Goal: Communication & Community: Answer question/provide support

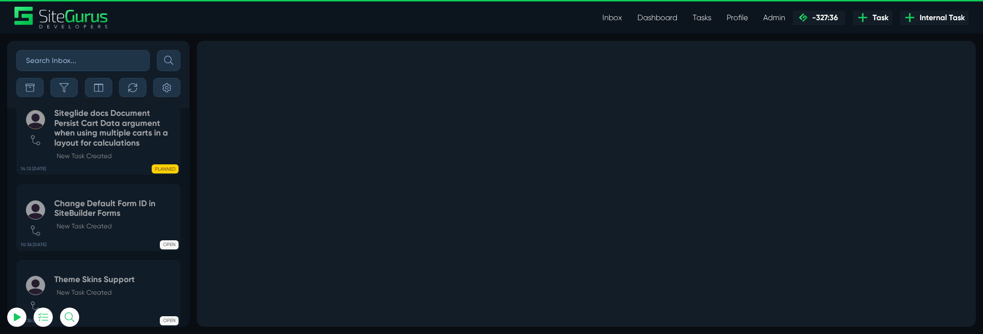
scroll to position [-4875, 0]
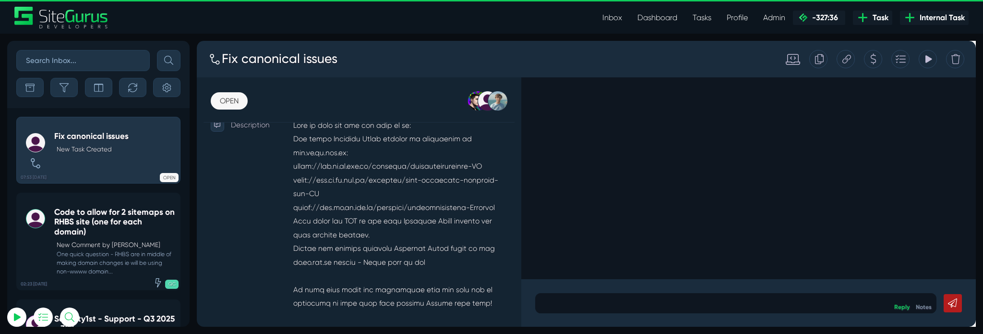
scroll to position [236, 0]
click at [131, 267] on small "One quick question - RHBS are in middle of making domain changes ie will be usi…" at bounding box center [114, 263] width 121 height 26
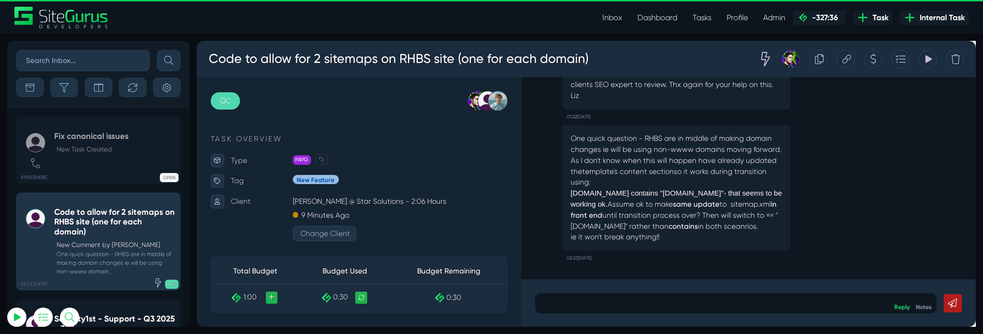
type input "[PERSON_NAME][EMAIL_ADDRESS][PERSON_NAME][DOMAIN_NAME]"
click at [695, 310] on div at bounding box center [764, 316] width 423 height 21
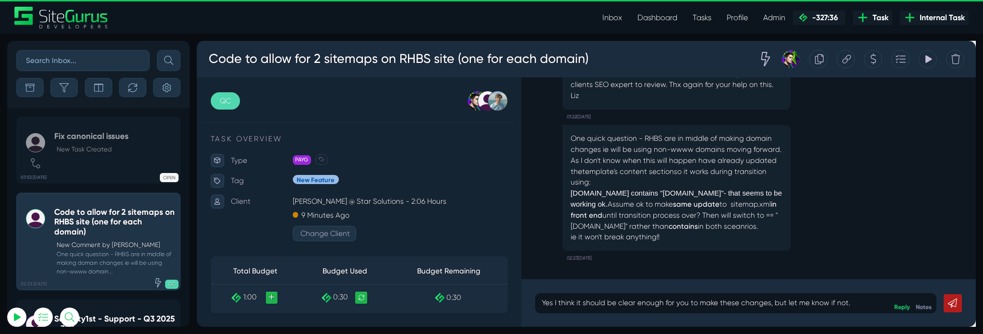
click at [983, 315] on icon at bounding box center [993, 317] width 10 height 10
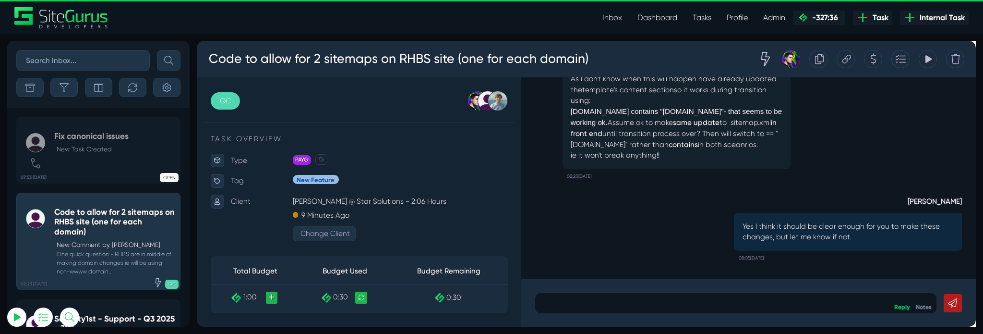
click at [958, 174] on div "One quick question - RHBS are in middle of making domain changes ie will be usi…" at bounding box center [778, 114] width 450 height 154
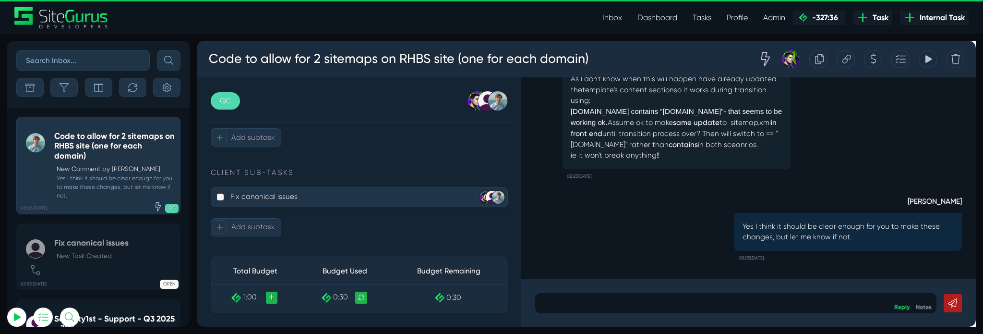
scroll to position [550, 0]
click at [355, 203] on p "Fix canonical issues" at bounding box center [352, 205] width 240 height 16
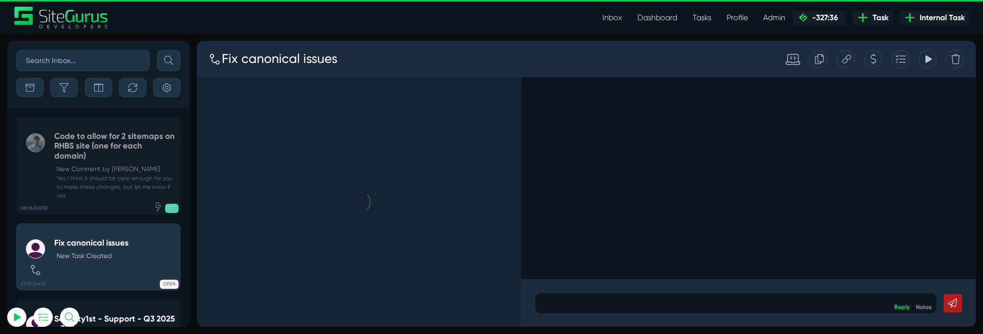
scroll to position [-4764, 0]
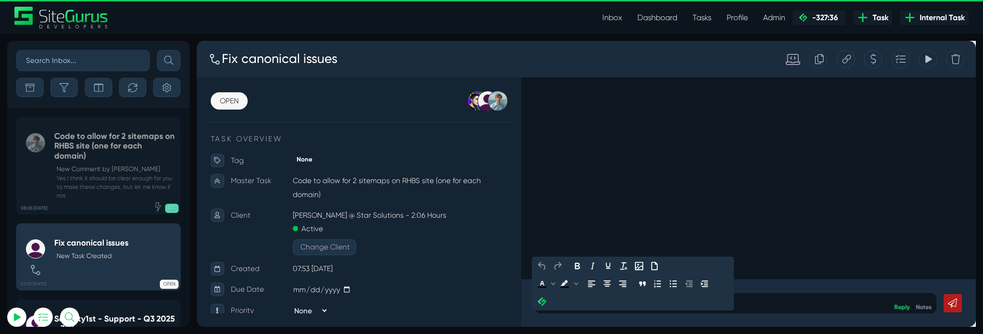
click at [638, 313] on p at bounding box center [764, 317] width 409 height 12
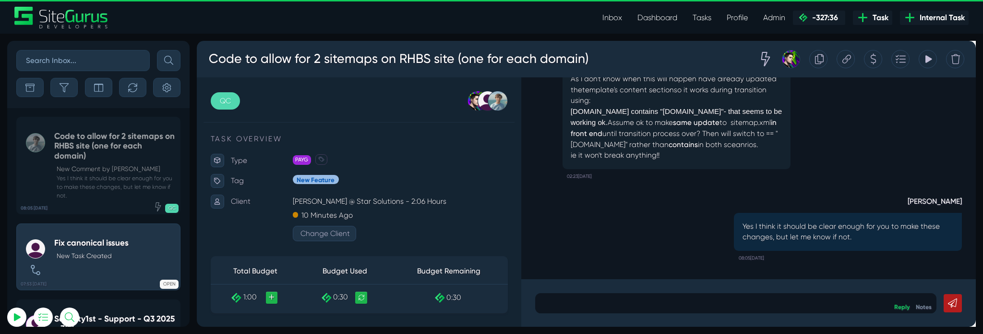
click at [654, 258] on div "[PERSON_NAME] Yes I think it should be clear enough for you to make these chang…" at bounding box center [778, 234] width 450 height 86
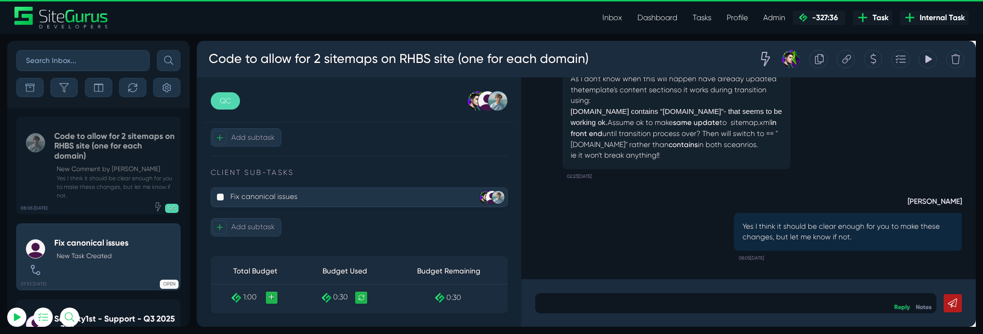
scroll to position [522, 0]
click at [311, 213] on p "Fix canonical issues" at bounding box center [352, 205] width 240 height 16
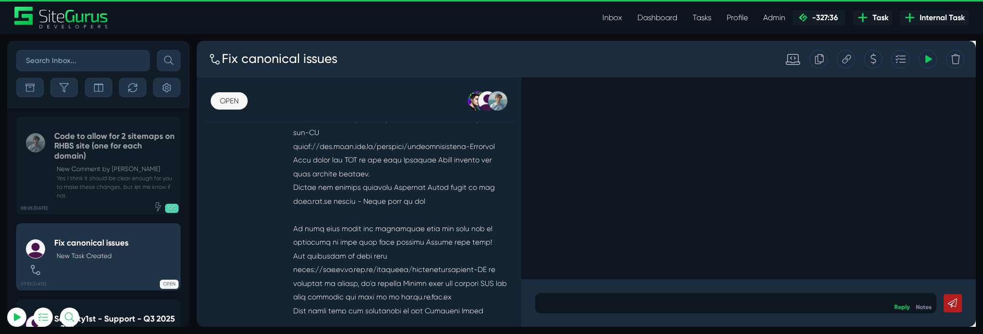
scroll to position [320, 0]
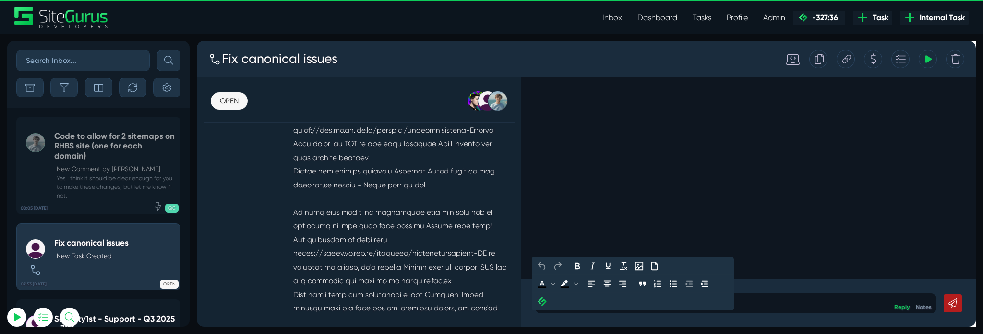
click at [587, 312] on p at bounding box center [764, 317] width 409 height 12
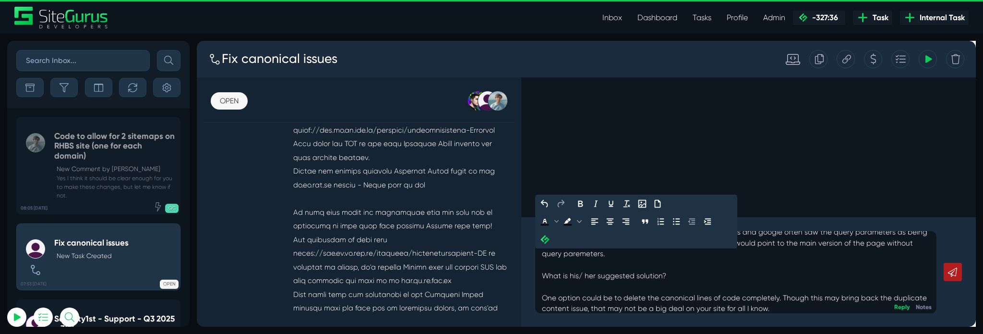
scroll to position [26, 0]
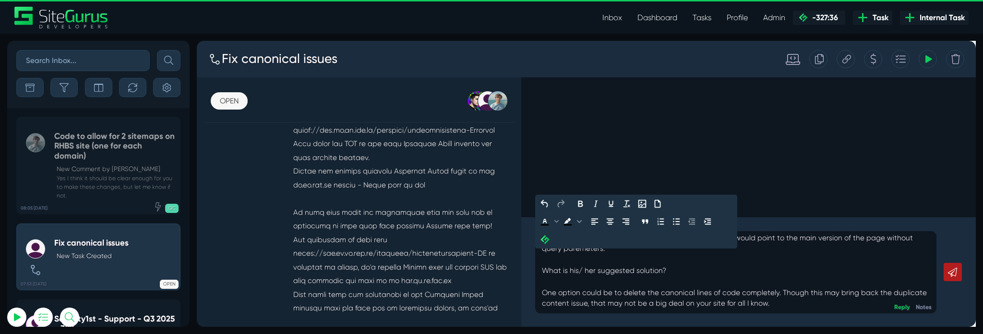
drag, startPoint x: 803, startPoint y: 323, endPoint x: 556, endPoint y: 279, distance: 251.1
click at [556, 279] on div "The reason canonicals point to themselves on our Site Templates and demo sites …" at bounding box center [764, 284] width 423 height 86
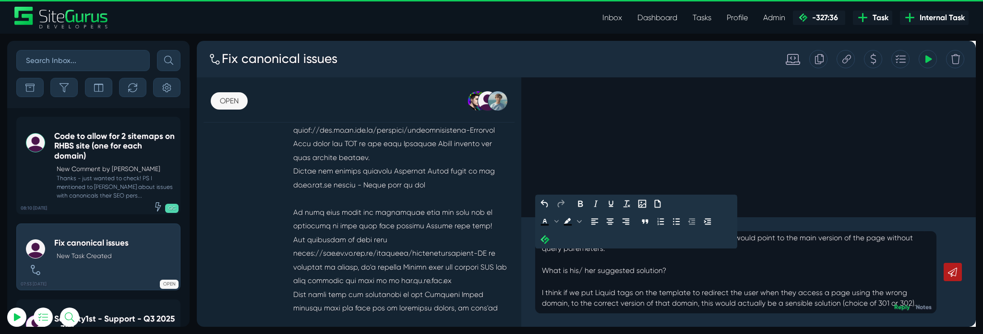
click at [953, 311] on p "The reason canonicals point to themselves on our Site Templates and demo sites …" at bounding box center [764, 271] width 409 height 104
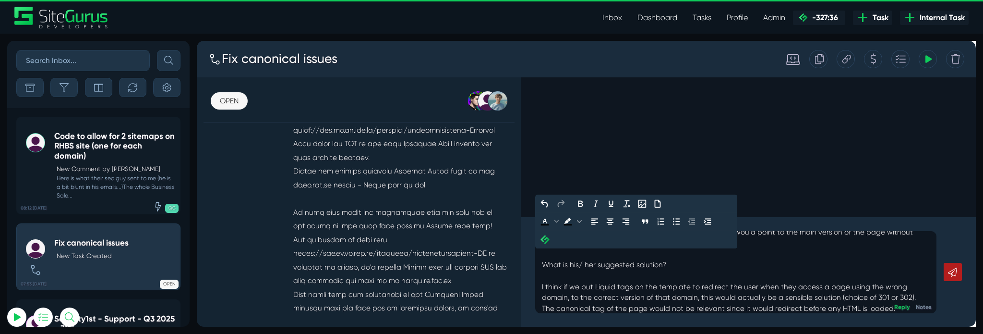
click at [614, 324] on p "The reason canonicals point to themselves on our Site Templates and demo sites …" at bounding box center [764, 270] width 409 height 115
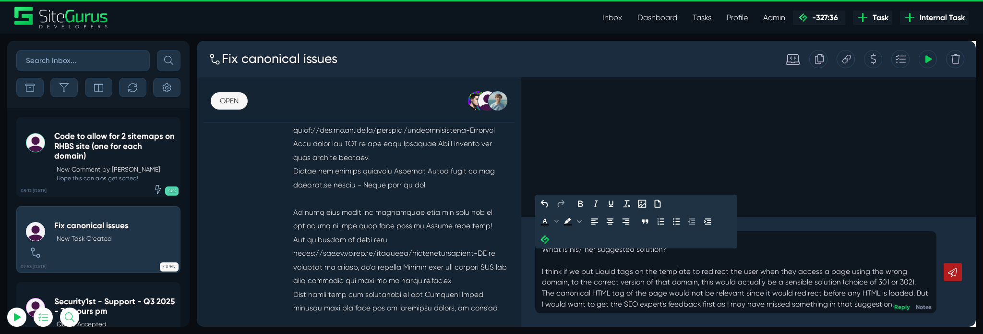
scroll to position [49, 0]
click at [983, 276] on link at bounding box center [992, 283] width 19 height 19
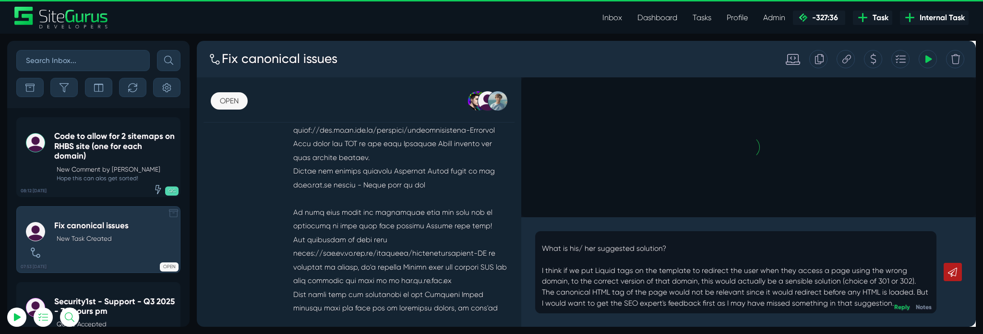
scroll to position [0, 0]
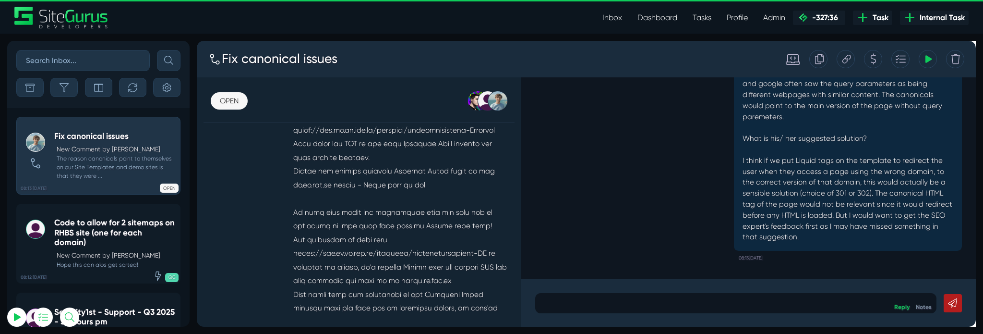
click at [754, 312] on p at bounding box center [764, 317] width 409 height 12
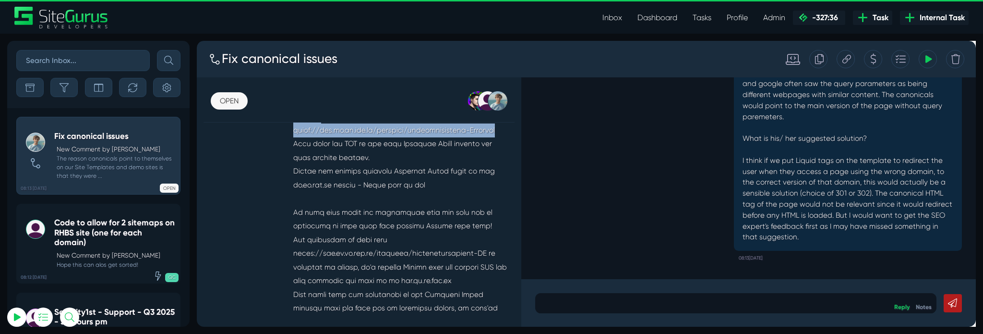
drag, startPoint x: 295, startPoint y: 135, endPoint x: 331, endPoint y: 154, distance: 40.4
click at [331, 154] on div "Description" at bounding box center [367, 214] width 313 height 347
copy div "Here is what the seo guy sent to me: The whole Business Sales website is duplic…"
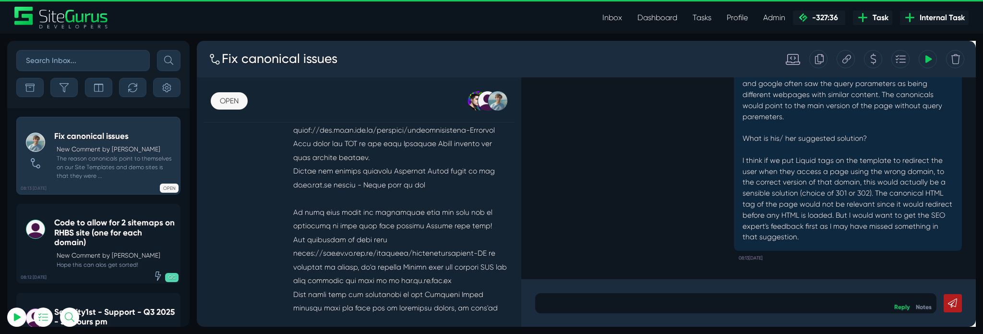
drag, startPoint x: 357, startPoint y: 159, endPoint x: 331, endPoint y: 165, distance: 26.9
click at [355, 161] on p at bounding box center [411, 214] width 227 height 347
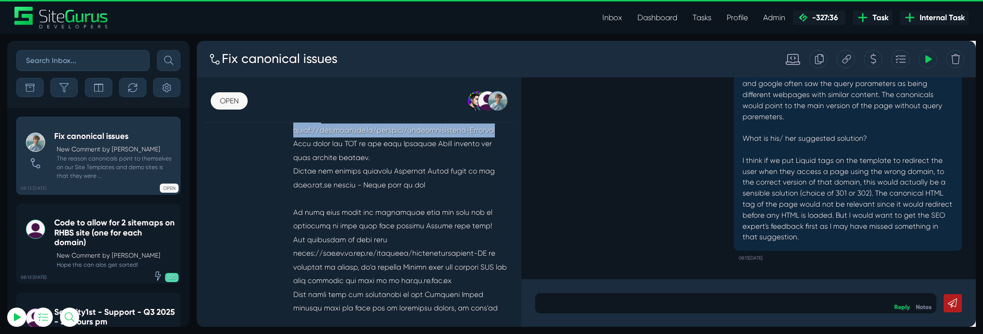
drag, startPoint x: 348, startPoint y: 149, endPoint x: 293, endPoint y: 135, distance: 56.5
click at [293, 135] on div "Description" at bounding box center [367, 214] width 313 height 347
copy div "Here is what the seo guy sent to me: The whole Business Sales website is duplic…"
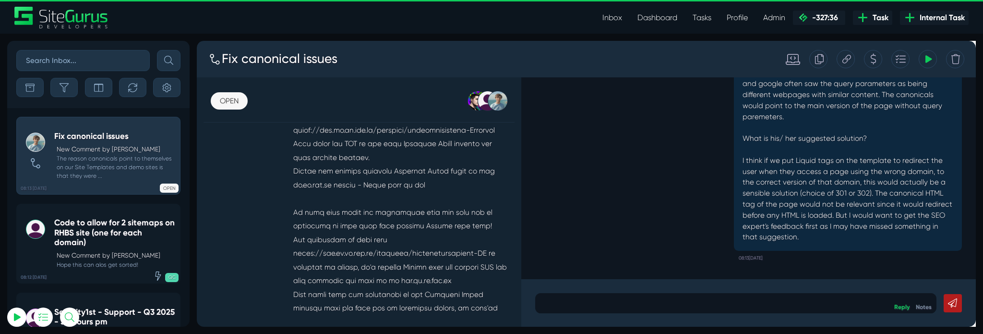
click at [403, 161] on p at bounding box center [411, 214] width 227 height 347
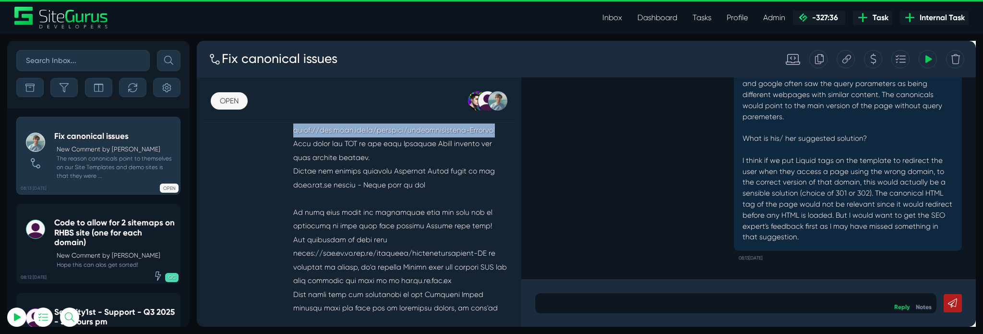
drag, startPoint x: 336, startPoint y: 151, endPoint x: 297, endPoint y: 135, distance: 42.0
click at [298, 135] on p at bounding box center [411, 214] width 227 height 347
copy p "[URL][DOMAIN_NAME]"
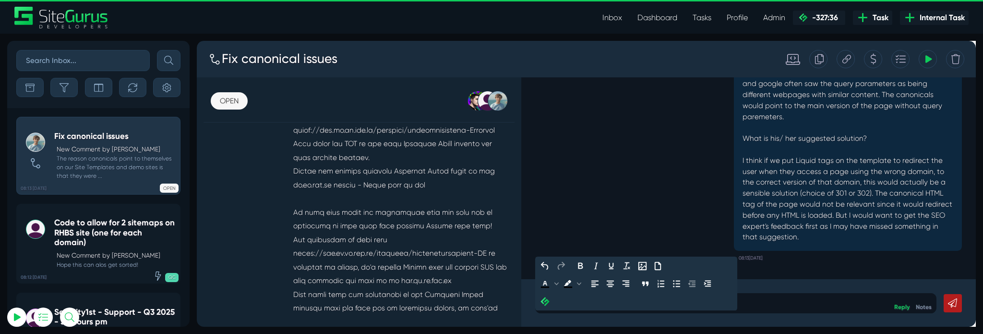
click at [670, 312] on p at bounding box center [764, 317] width 409 height 12
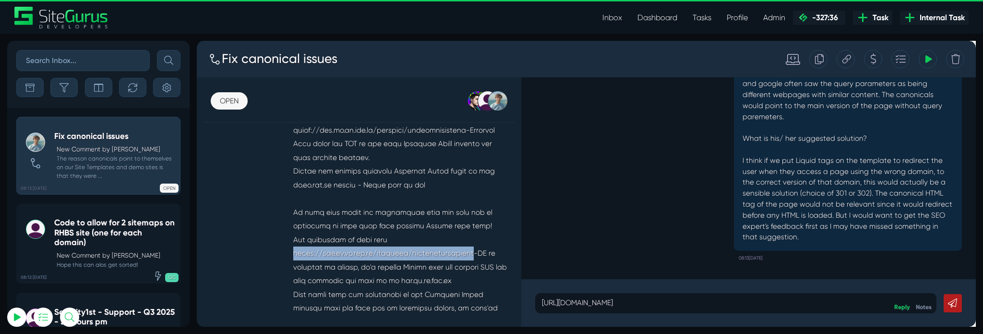
drag, startPoint x: 297, startPoint y: 277, endPoint x: 492, endPoint y: 277, distance: 194.5
click at [492, 277] on p at bounding box center [411, 214] width 227 height 347
copy p "[URL][DOMAIN_NAME]"
drag, startPoint x: 504, startPoint y: 278, endPoint x: 299, endPoint y: 277, distance: 205.0
click at [299, 277] on p at bounding box center [411, 214] width 227 height 347
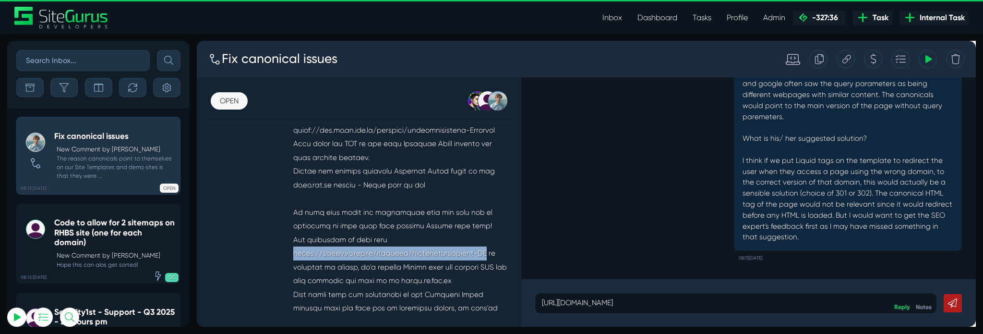
copy p "[URL][DOMAIN_NAME]"
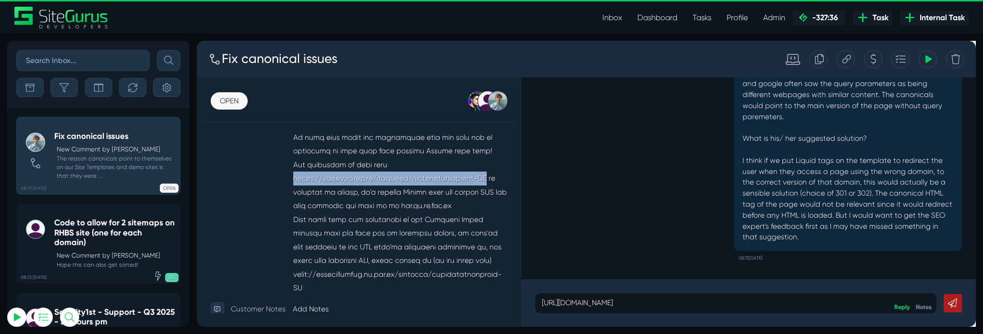
scroll to position [404, 0]
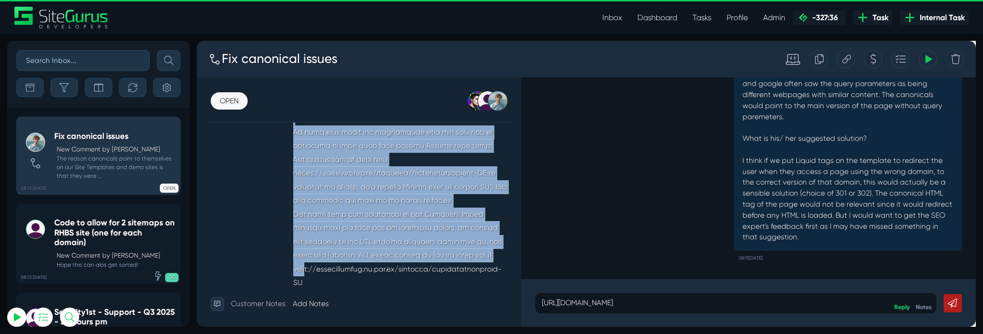
drag, startPoint x: 294, startPoint y: 292, endPoint x: 313, endPoint y: 297, distance: 19.9
click at [313, 297] on div "Description" at bounding box center [367, 129] width 313 height 347
click at [313, 297] on p at bounding box center [411, 129] width 227 height 347
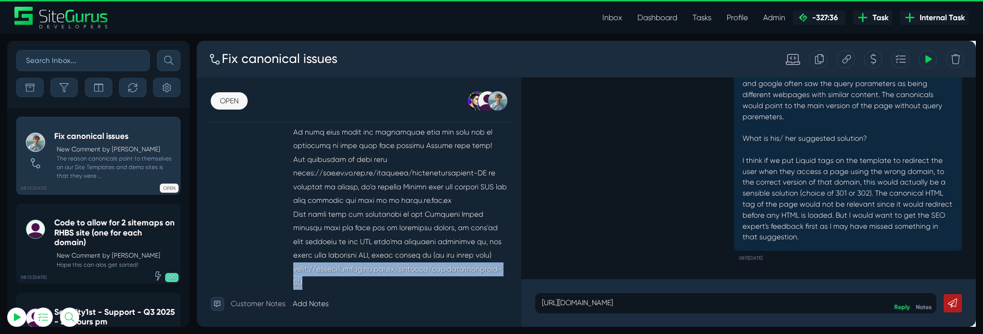
drag, startPoint x: 299, startPoint y: 296, endPoint x: 311, endPoint y: 303, distance: 13.8
click at [311, 303] on p at bounding box center [411, 129] width 227 height 347
copy p "[URL][DOMAIN_NAME]"
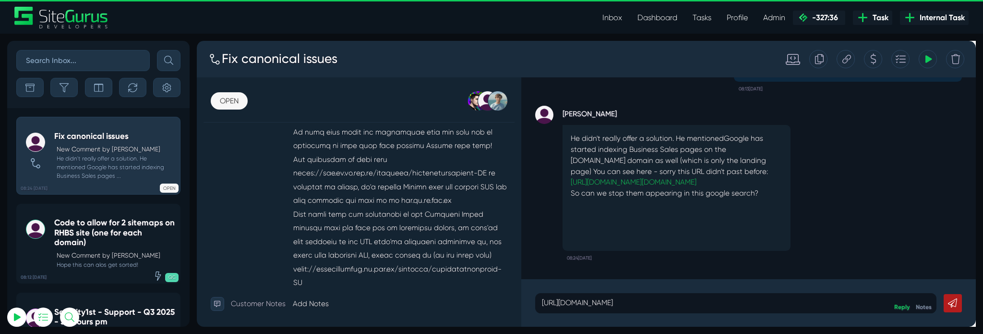
click at [856, 321] on p "[URL][DOMAIN_NAME]" at bounding box center [764, 317] width 409 height 12
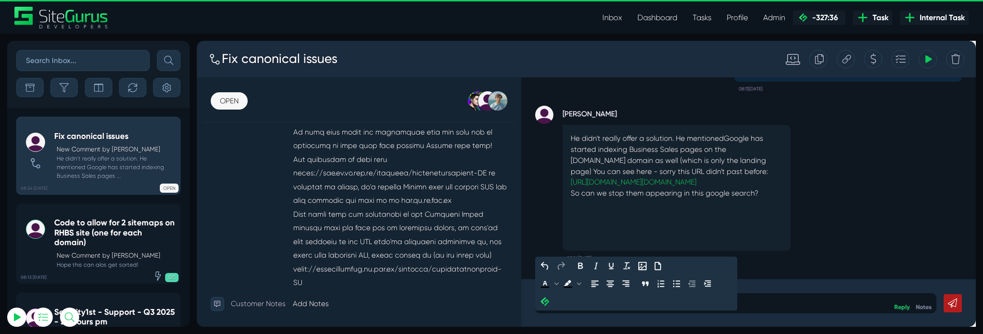
drag, startPoint x: 856, startPoint y: 321, endPoint x: 506, endPoint y: 287, distance: 352.1
click at [506, 287] on div "OPEN OPEN PLANNED IN PROGRESS QC REVIEW ONGOING ON HOLD CLOSED [PERSON_NAME] [P…" at bounding box center [607, 210] width 820 height 262
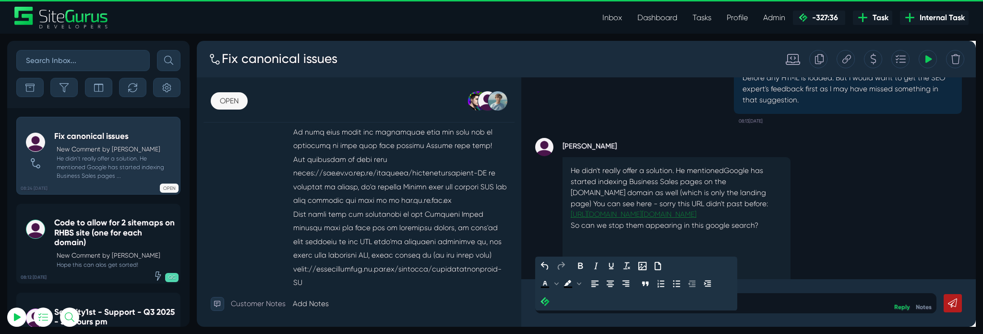
scroll to position [0, 0]
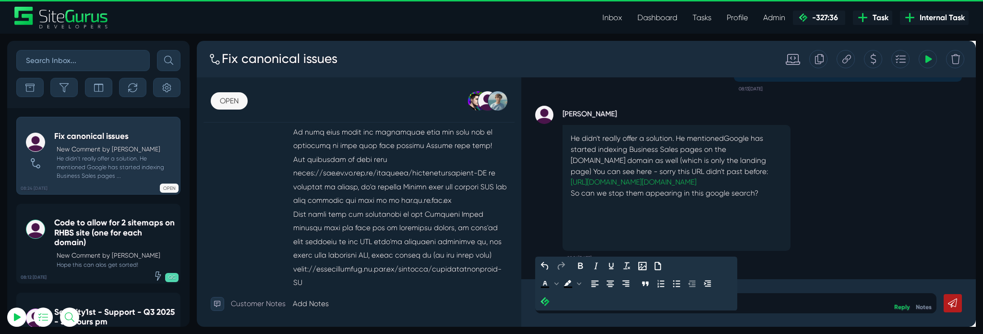
click at [636, 317] on p "Yes, if we add 301" at bounding box center [764, 317] width 409 height 12
click at [983, 322] on link at bounding box center [992, 316] width 19 height 19
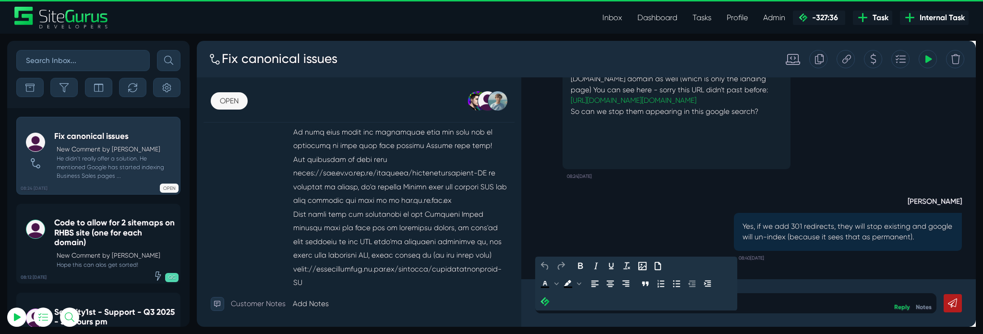
click at [763, 311] on p at bounding box center [764, 317] width 409 height 12
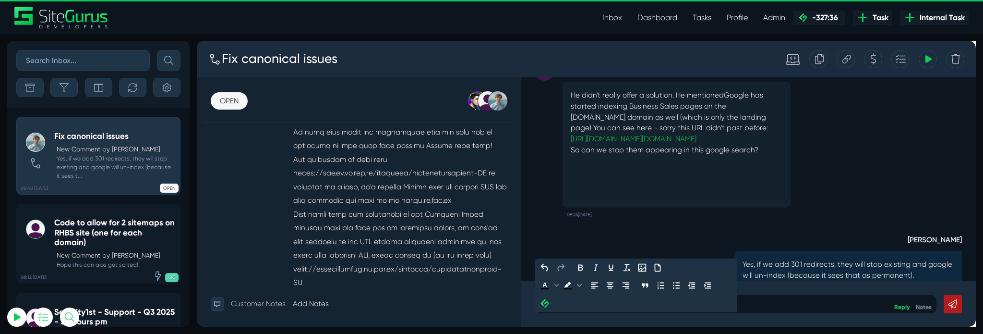
scroll to position [-67, 0]
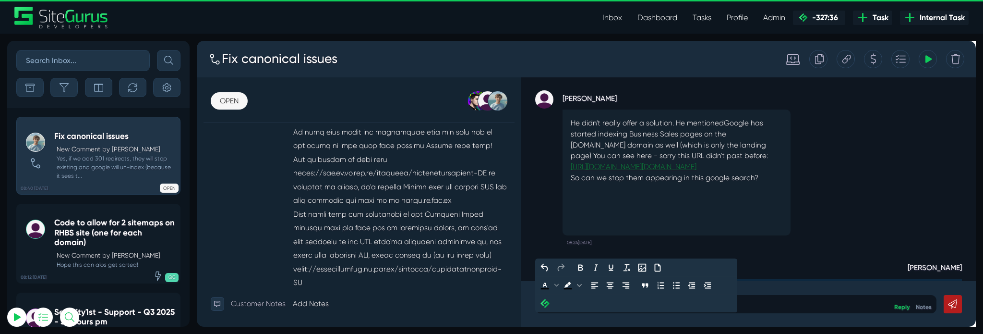
click at [708, 175] on link "[URL][DOMAIN_NAME][DOMAIN_NAME]" at bounding box center [657, 173] width 133 height 9
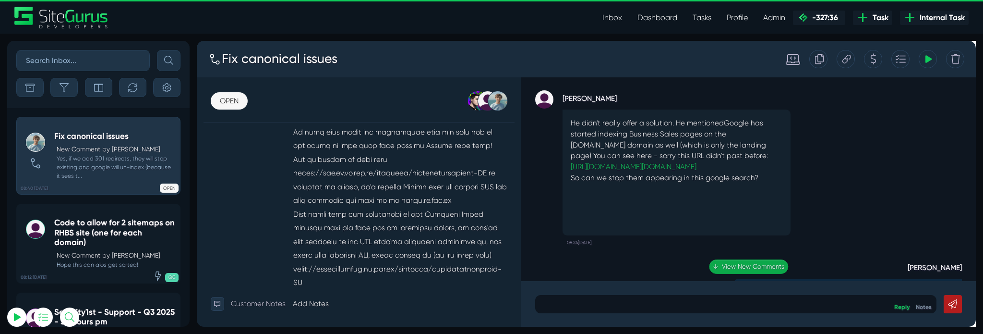
click at [750, 279] on link "↓ View New Comments" at bounding box center [778, 278] width 84 height 15
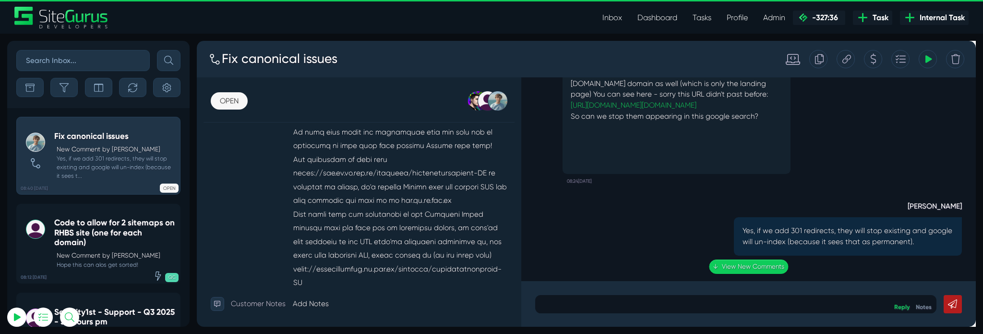
scroll to position [0, 0]
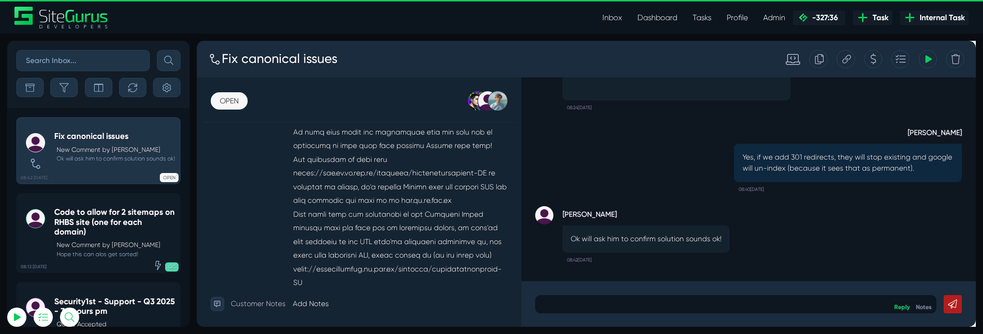
click at [775, 313] on div at bounding box center [764, 317] width 423 height 19
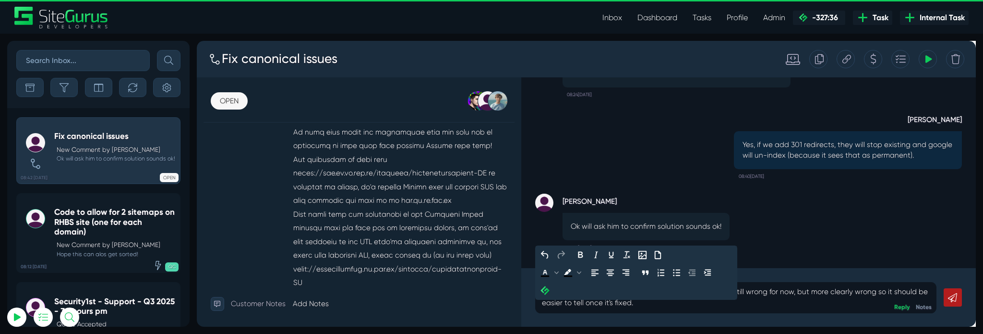
click at [983, 306] on icon at bounding box center [993, 311] width 10 height 10
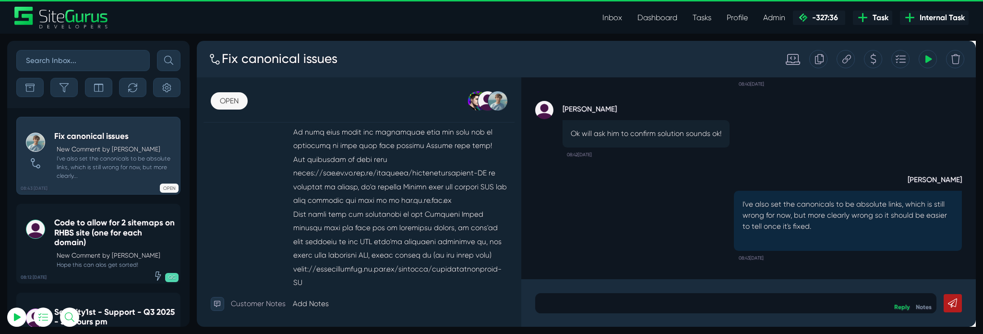
click at [920, 140] on div "[PERSON_NAME] Ok will ask him to confirm solution sounds ok! 08:42[DATE]" at bounding box center [778, 131] width 450 height 74
click at [116, 251] on p "New Comment by [PERSON_NAME]" at bounding box center [116, 256] width 119 height 10
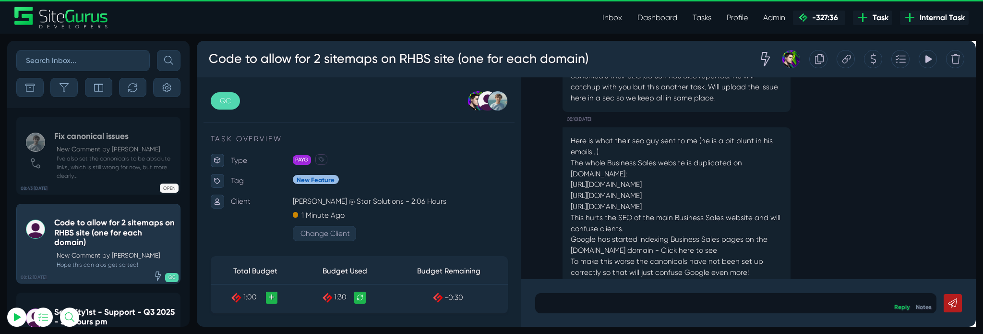
scroll to position [-202, 0]
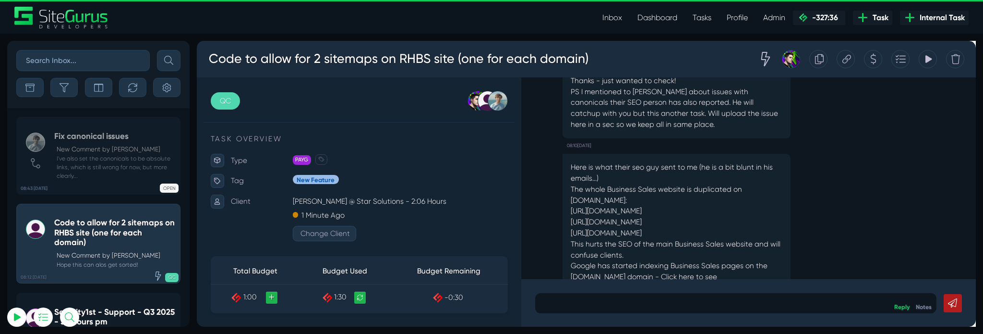
drag, startPoint x: 800, startPoint y: 202, endPoint x: 761, endPoint y: 200, distance: 38.9
click at [761, 200] on p "Here is what their seo guy sent to me (he is a bit blunt in his emails...) The …" at bounding box center [702, 231] width 223 height 127
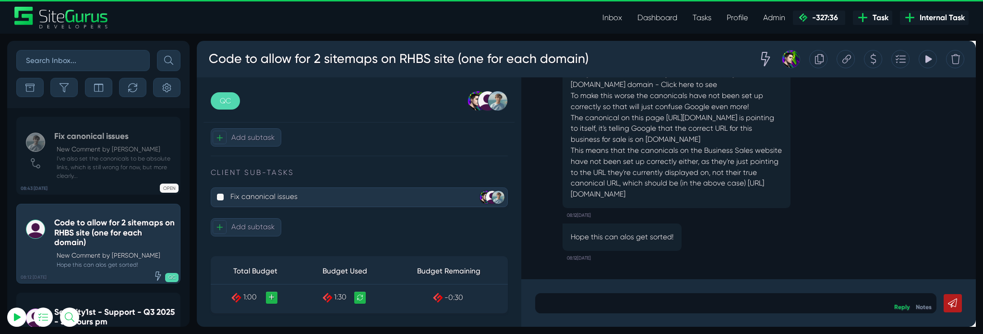
scroll to position [550, 0]
click at [322, 199] on p "Fix canonical issues" at bounding box center [352, 205] width 240 height 16
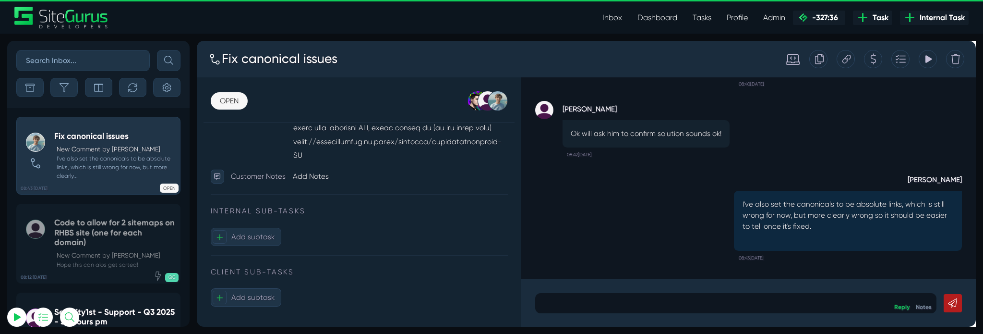
scroll to position [522, 0]
